Goal: Information Seeking & Learning: Learn about a topic

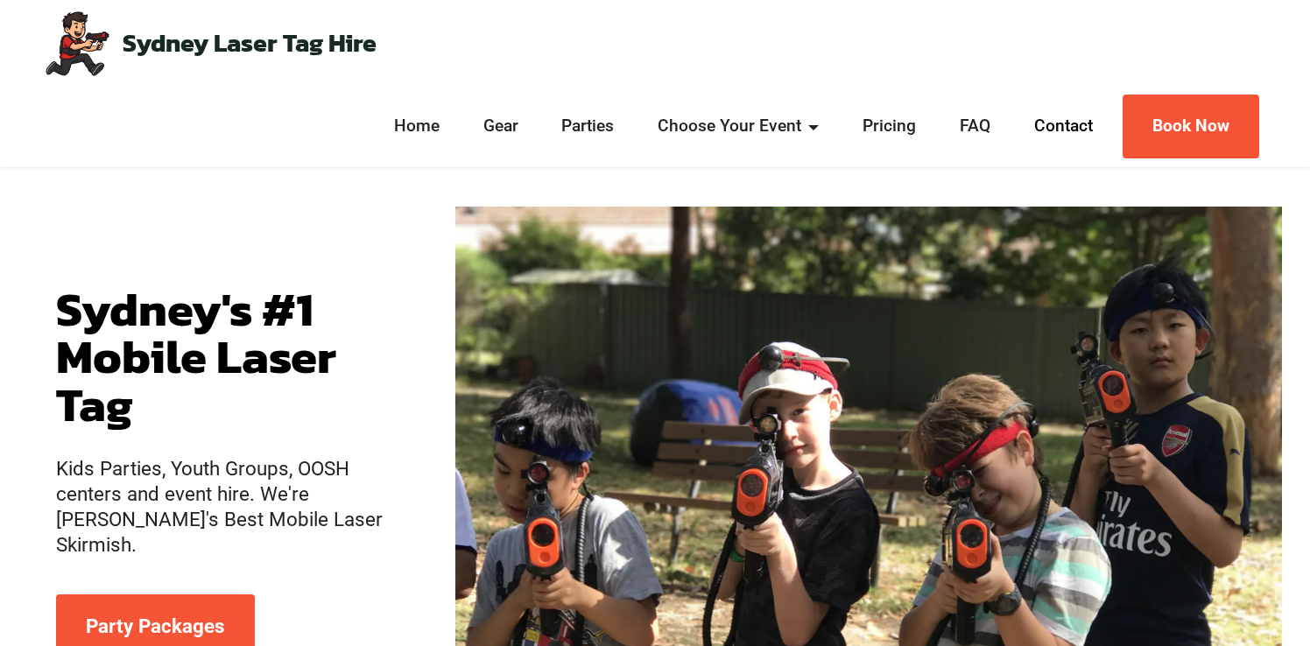
click at [1059, 134] on link "Contact" at bounding box center [1063, 126] width 69 height 25
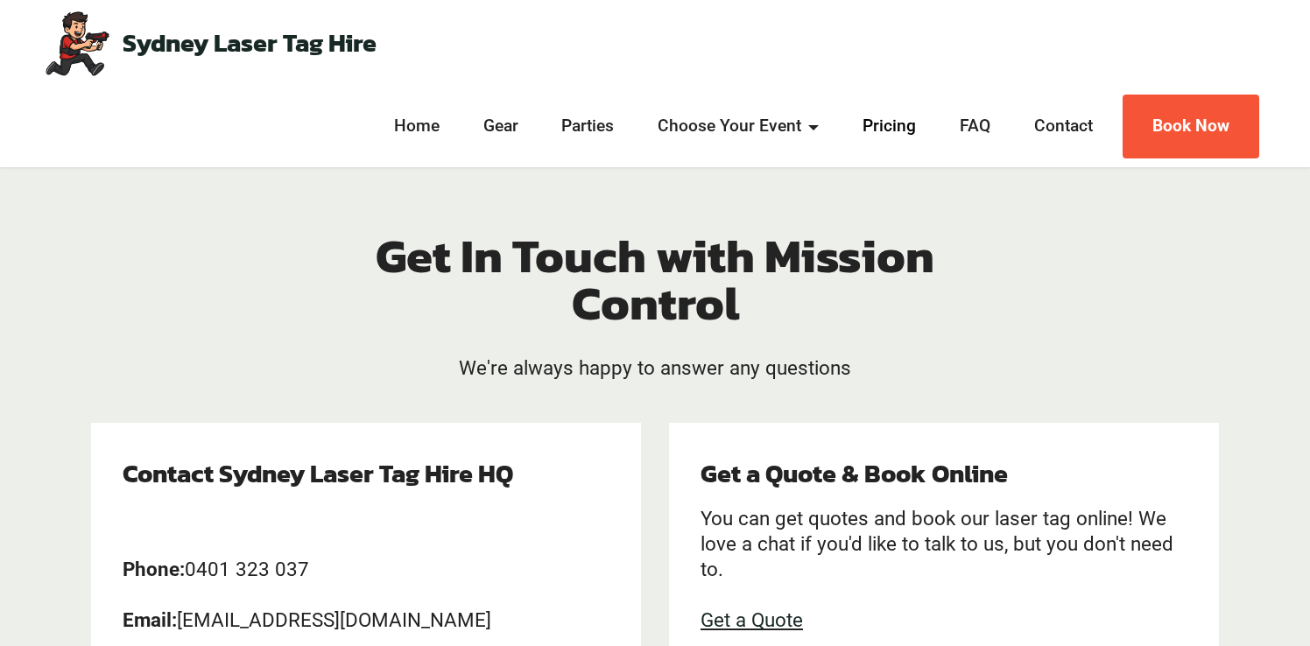
click at [890, 135] on link "Pricing" at bounding box center [889, 126] width 64 height 25
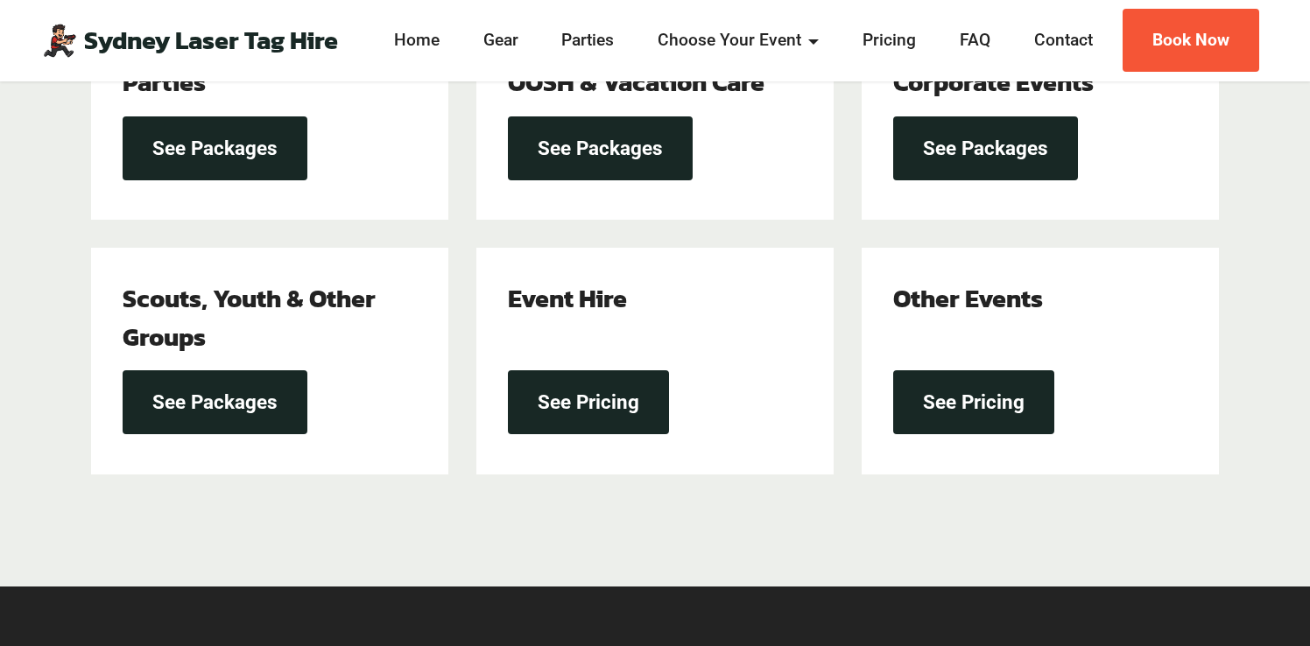
scroll to position [754, 0]
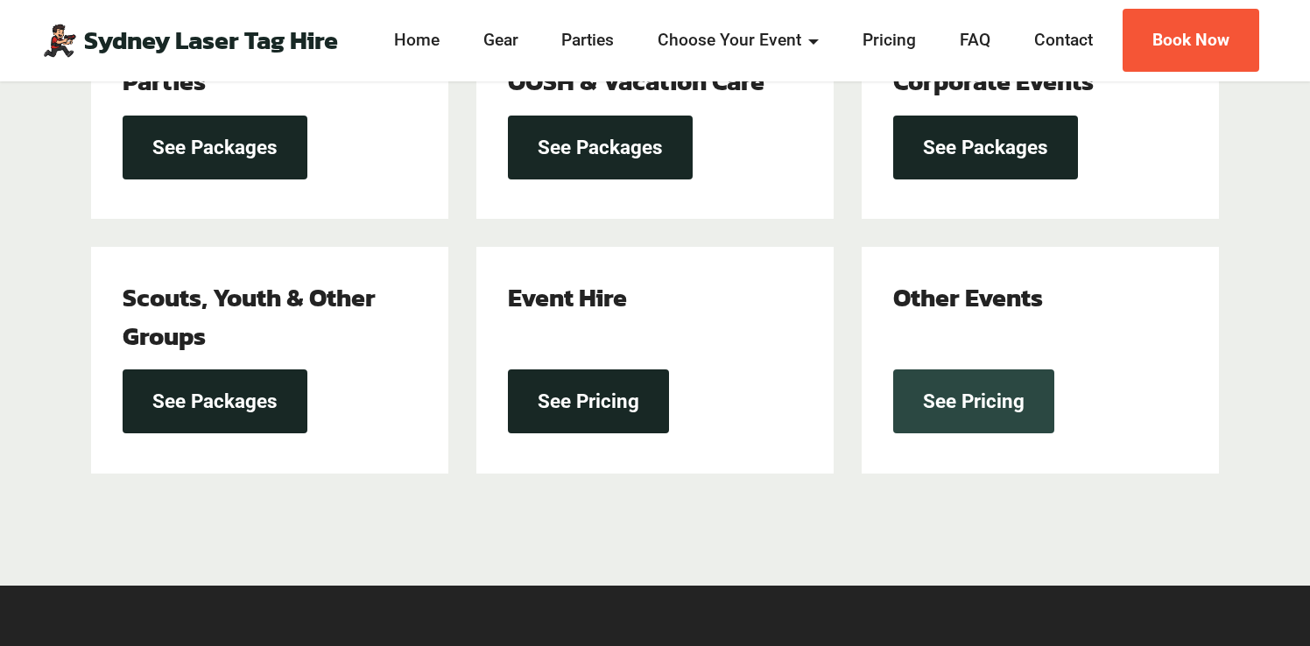
click at [982, 415] on link "See Pricing" at bounding box center [973, 401] width 161 height 64
